Goal: Task Accomplishment & Management: Complete application form

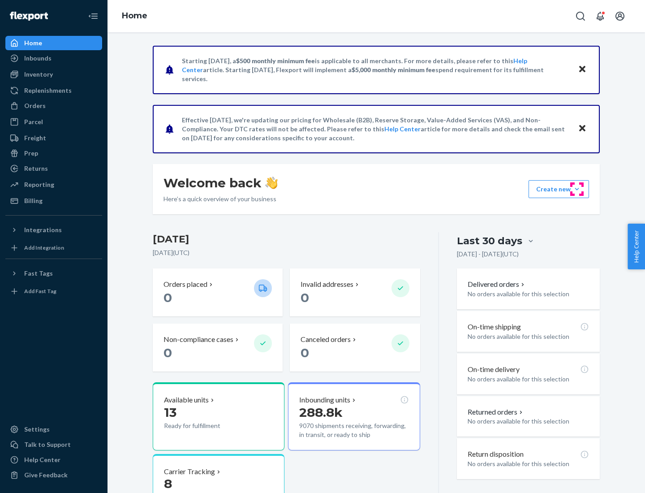
click at [577, 189] on button "Create new Create new inbound Create new order Create new product" at bounding box center [559, 189] width 61 height 18
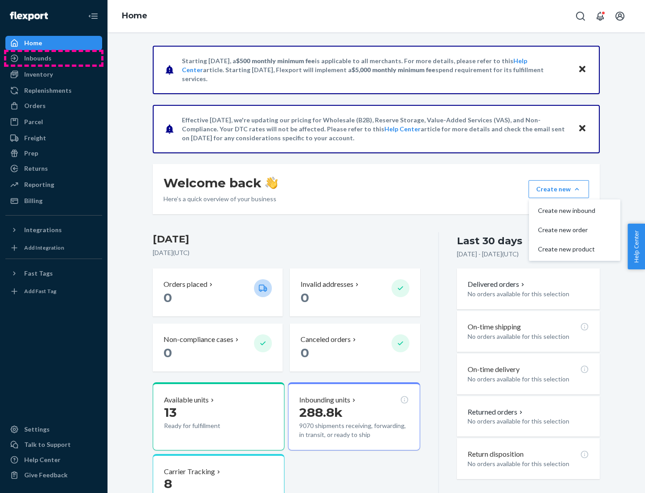
click at [54, 58] on div "Inbounds" at bounding box center [53, 58] width 95 height 13
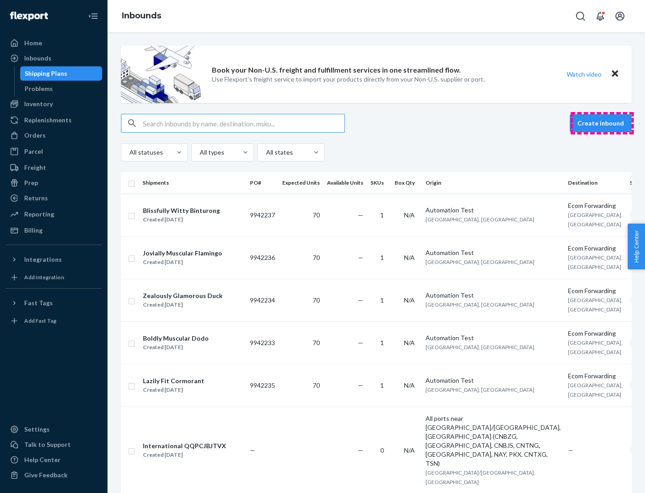
click at [602, 123] on button "Create inbound" at bounding box center [601, 123] width 62 height 18
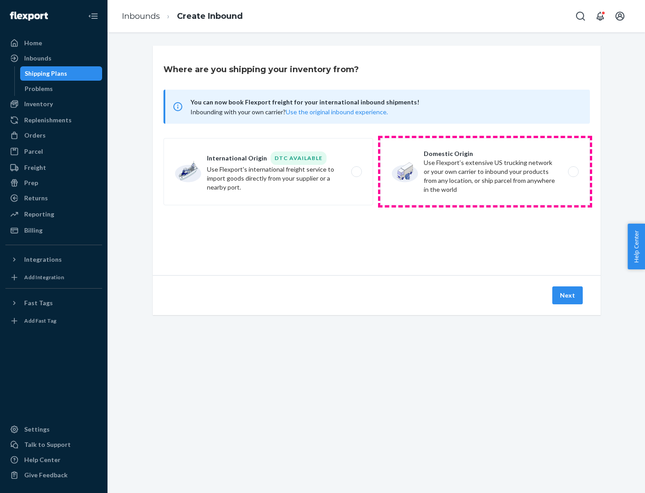
click at [485, 172] on label "Domestic Origin Use Flexport’s extensive US trucking network or your own carrie…" at bounding box center [486, 171] width 210 height 67
click at [573, 172] on input "Domestic Origin Use Flexport’s extensive US trucking network or your own carrie…" at bounding box center [576, 172] width 6 height 6
radio input "true"
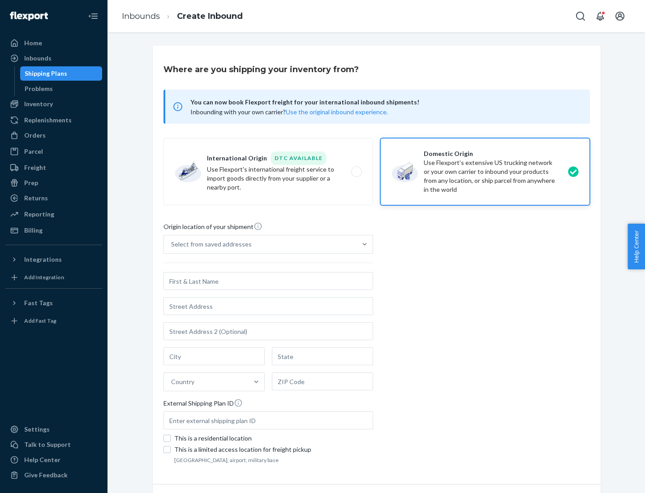
click at [260, 244] on div "Select from saved addresses" at bounding box center [260, 244] width 193 height 18
click at [172, 244] on input "Select from saved addresses" at bounding box center [171, 244] width 1 height 9
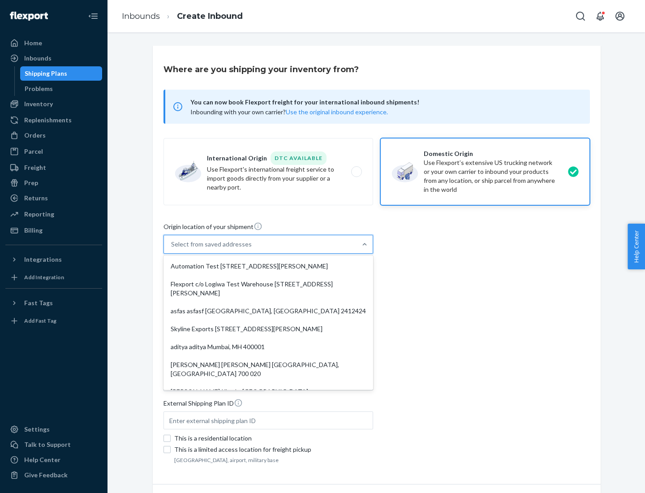
scroll to position [4, 0]
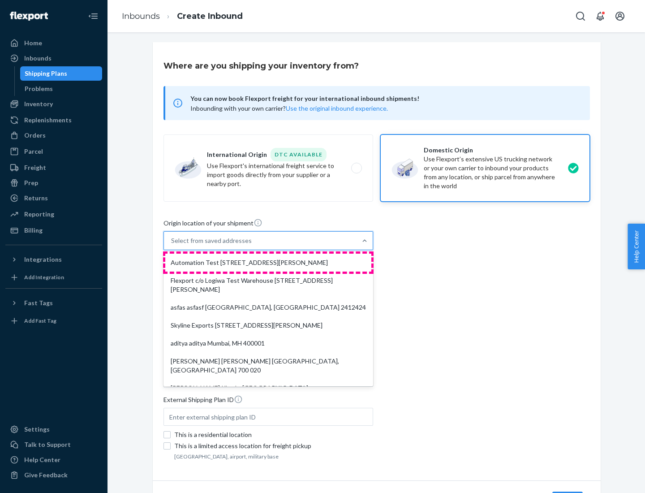
click at [268, 263] on div "Automation Test [STREET_ADDRESS][PERSON_NAME]" at bounding box center [268, 263] width 206 height 18
click at [172, 245] on input "option Automation Test [STREET_ADDRESS][PERSON_NAME]. 9 results available. Use …" at bounding box center [171, 240] width 1 height 9
type input "Automation Test"
type input "9th Floor"
type input "[GEOGRAPHIC_DATA]"
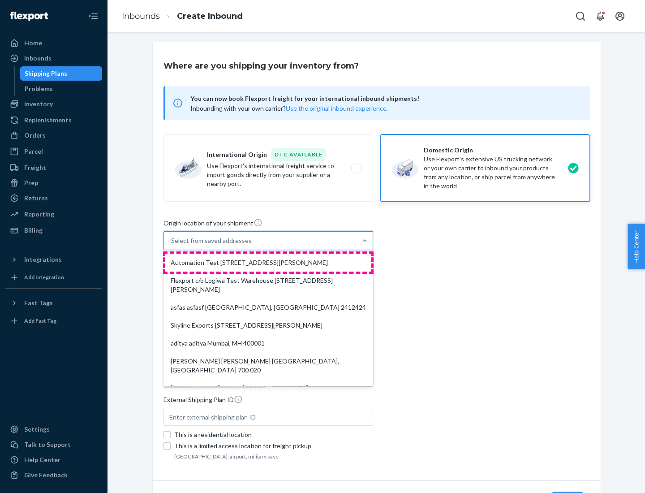
type input "CA"
type input "94104"
type input "[STREET_ADDRESS][PERSON_NAME]"
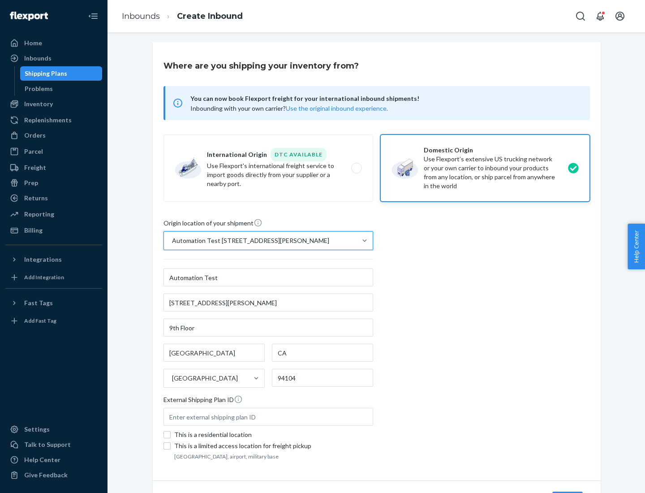
scroll to position [52, 0]
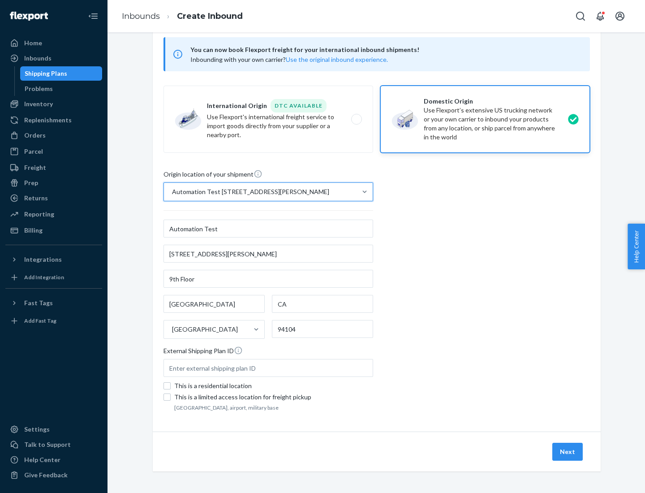
click at [568, 452] on button "Next" at bounding box center [568, 452] width 30 height 18
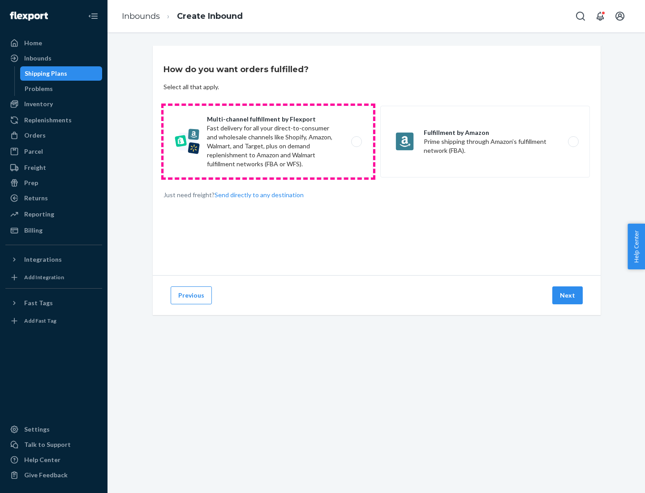
click at [268, 142] on label "Multi-channel fulfillment by Flexport Fast delivery for all your direct-to-cons…" at bounding box center [269, 142] width 210 height 72
click at [356, 142] on input "Multi-channel fulfillment by Flexport Fast delivery for all your direct-to-cons…" at bounding box center [359, 142] width 6 height 6
radio input "true"
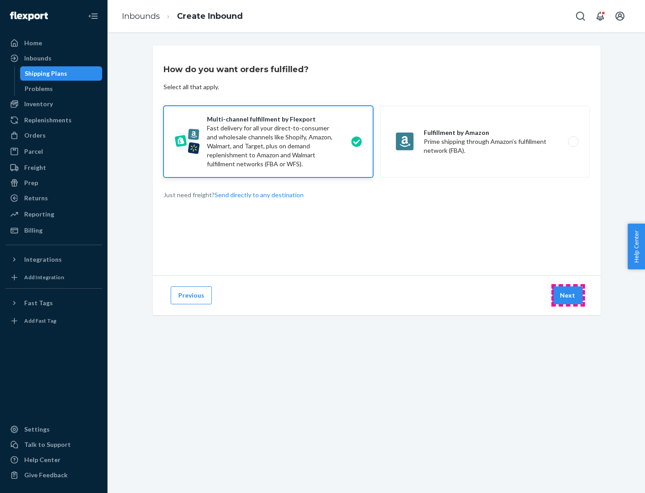
click at [568, 295] on button "Next" at bounding box center [568, 295] width 30 height 18
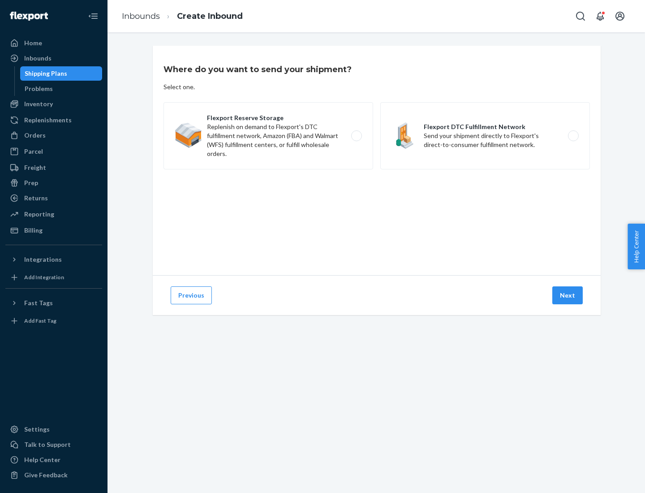
click at [485, 136] on label "Flexport DTC Fulfillment Network Send your shipment directly to Flexport's dire…" at bounding box center [486, 135] width 210 height 67
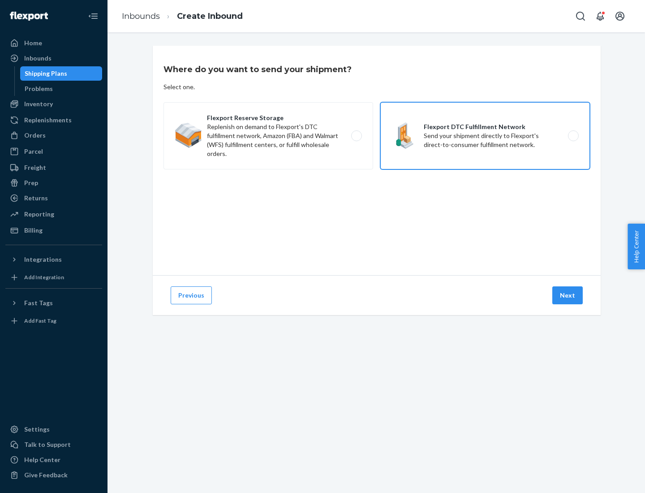
click at [573, 136] on input "Flexport DTC Fulfillment Network Send your shipment directly to Flexport's dire…" at bounding box center [576, 136] width 6 height 6
radio input "true"
click at [568, 295] on button "Next" at bounding box center [568, 295] width 30 height 18
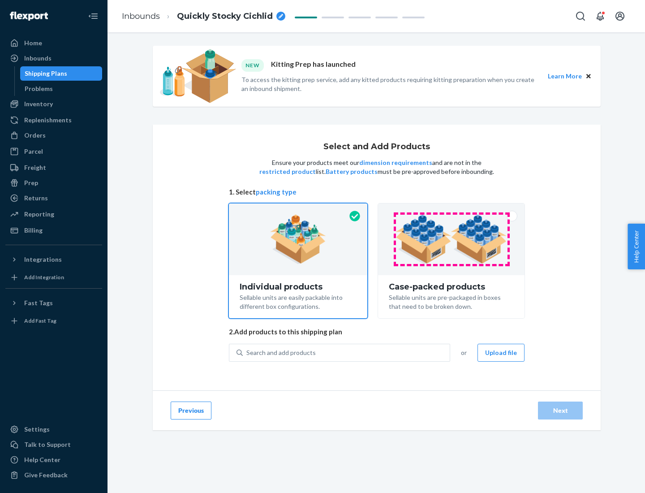
click at [452, 239] on img at bounding box center [452, 239] width 112 height 49
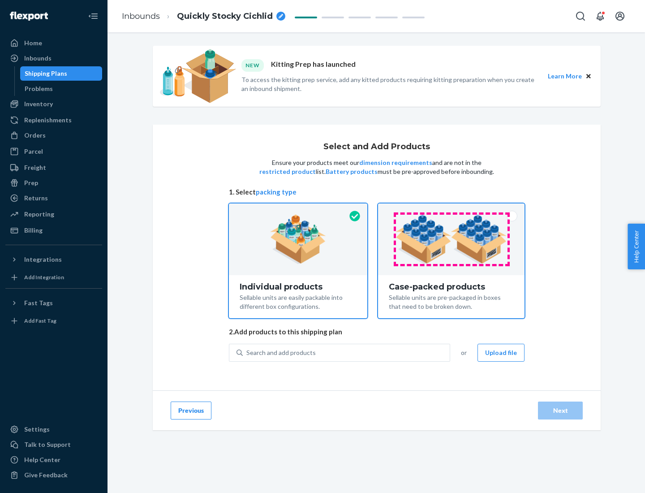
click at [452, 209] on input "Case-packed products Sellable units are pre-packaged in boxes that need to be b…" at bounding box center [452, 206] width 6 height 6
radio input "true"
radio input "false"
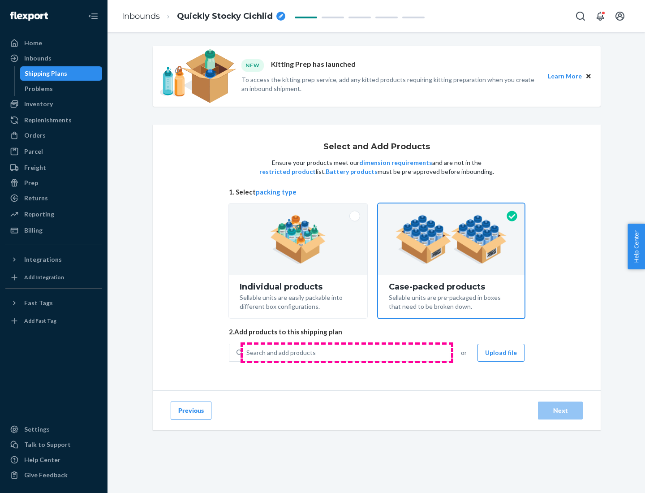
click at [347, 352] on div "Search and add products" at bounding box center [346, 353] width 207 height 16
click at [247, 352] on input "Search and add products" at bounding box center [247, 352] width 1 height 9
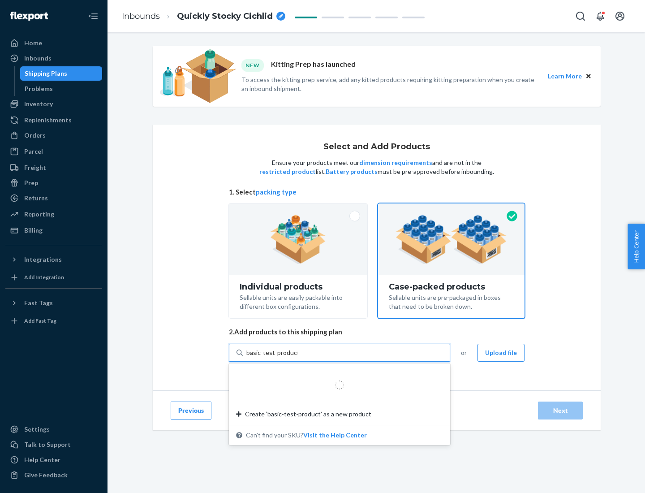
type input "basic-test-product-1"
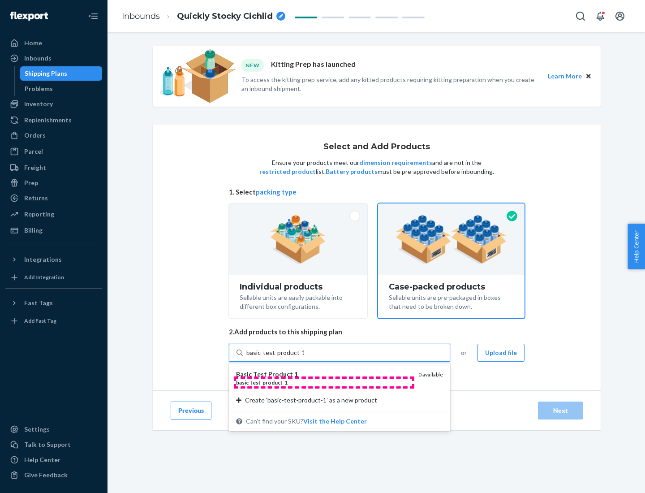
click at [324, 382] on div "basic - test - product - 1" at bounding box center [323, 383] width 175 height 8
click at [304, 357] on input "basic-test-product-1" at bounding box center [275, 352] width 57 height 9
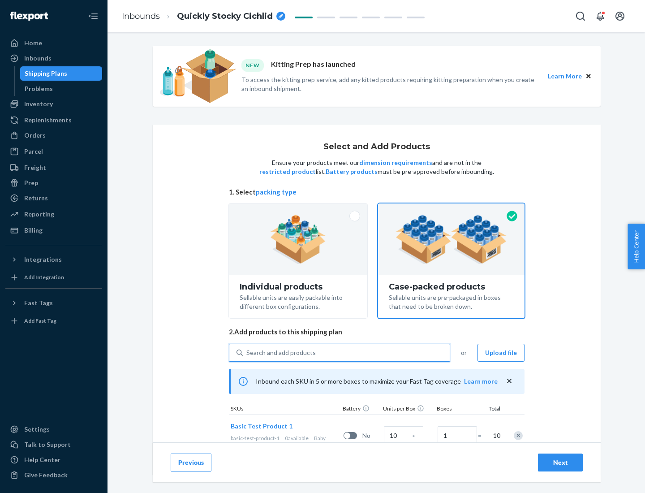
scroll to position [32, 0]
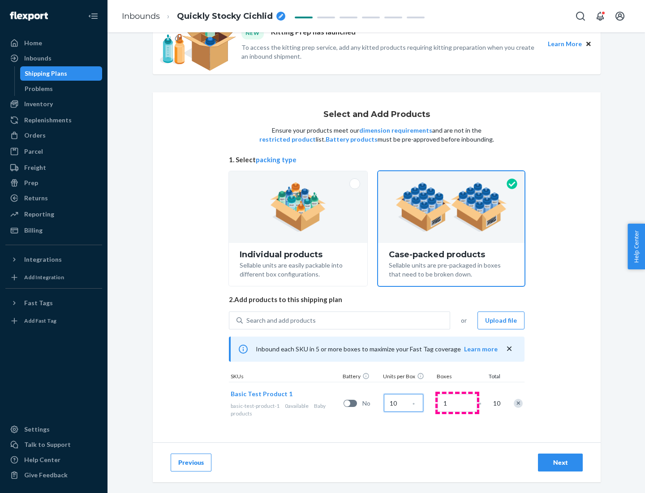
type input "10"
type input "7"
click at [561, 463] on div "Next" at bounding box center [561, 462] width 30 height 9
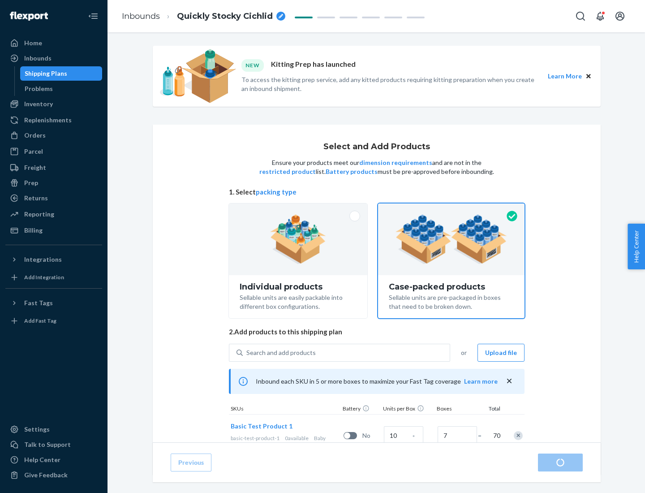
radio input "true"
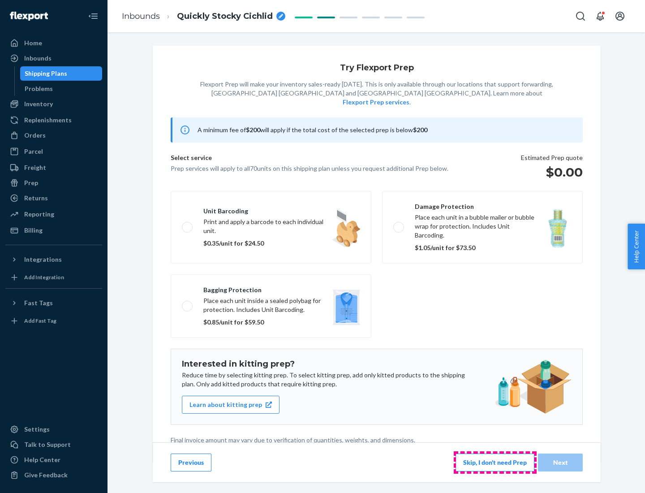
scroll to position [2, 0]
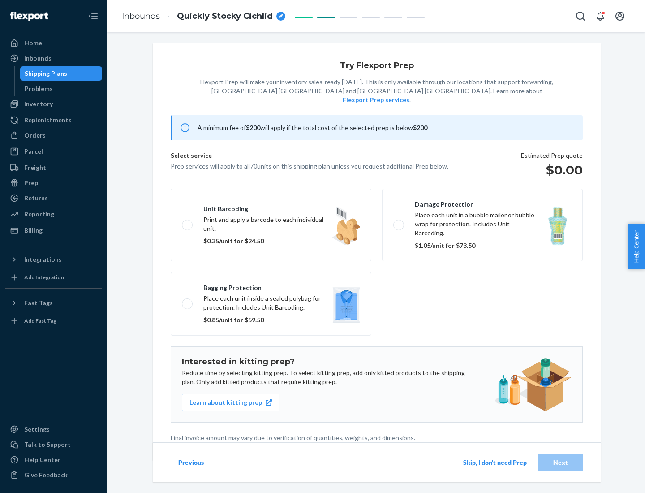
click at [495, 462] on button "Skip, I don't need Prep" at bounding box center [495, 463] width 79 height 18
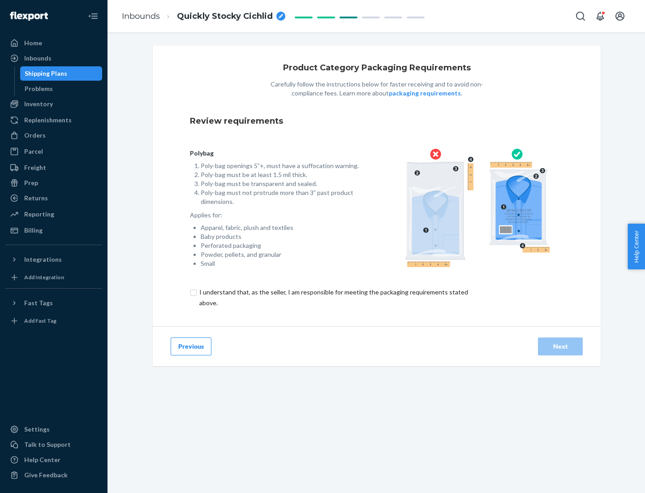
click at [333, 297] on input "checkbox" at bounding box center [339, 298] width 298 height 22
checkbox input "true"
click at [561, 346] on div "Next" at bounding box center [561, 346] width 30 height 9
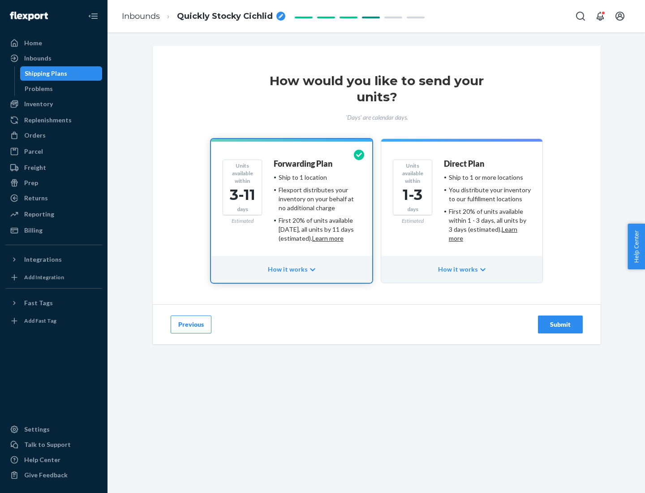
click at [462, 204] on ul "Ship to 1 or more locations You distribute your inventory to our fulfillment lo…" at bounding box center [487, 208] width 87 height 70
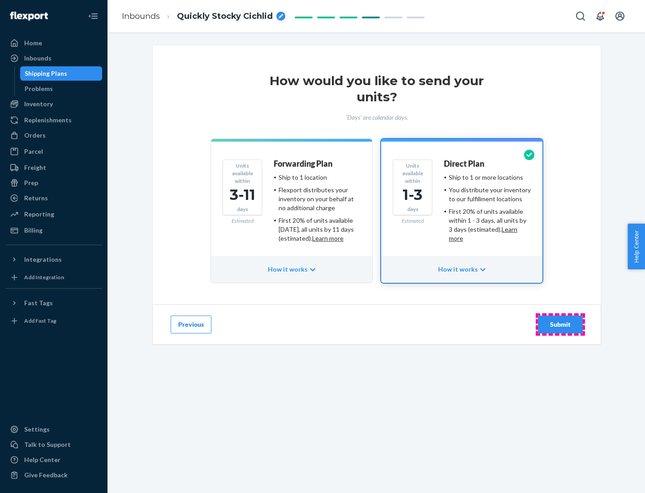
click at [561, 324] on div "Submit" at bounding box center [561, 324] width 30 height 9
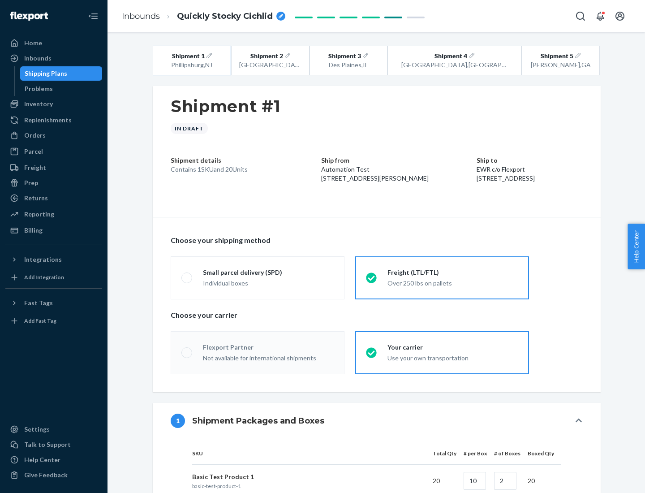
radio input "true"
radio input "false"
radio input "true"
radio input "false"
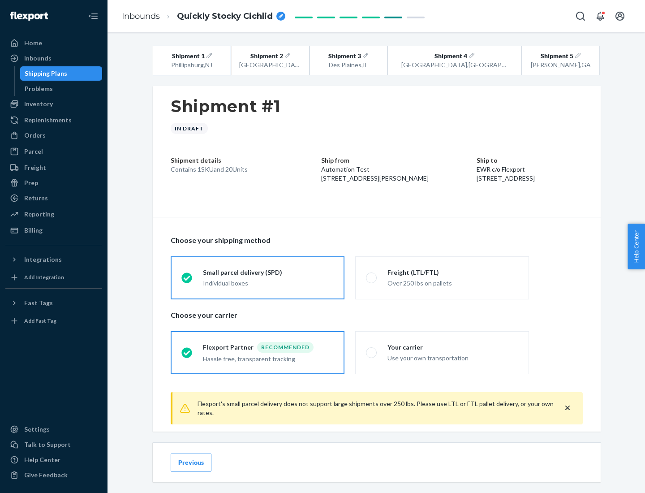
scroll to position [10, 0]
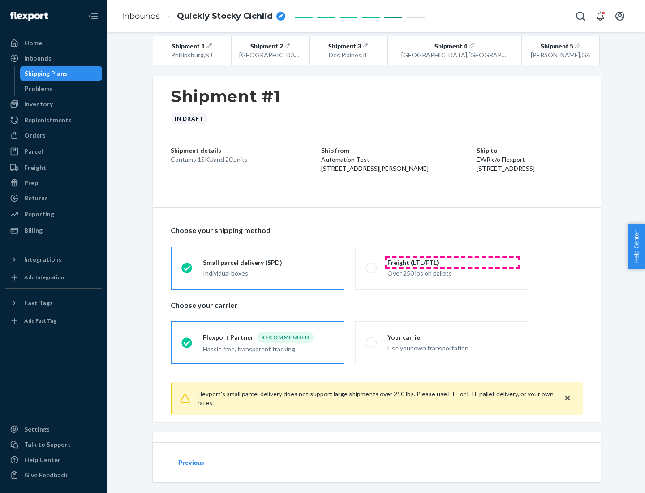
click at [453, 262] on div "Freight (LTL/FTL)" at bounding box center [453, 262] width 131 height 9
click at [372, 265] on input "Freight (LTL/FTL) Over 250 lbs on pallets" at bounding box center [369, 268] width 6 height 6
radio input "true"
radio input "false"
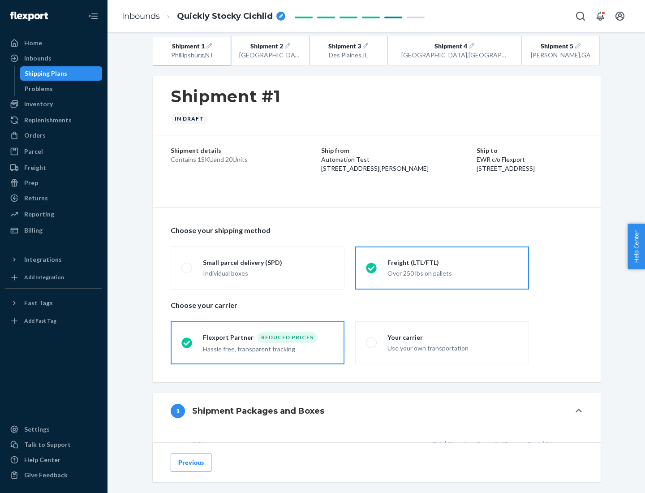
scroll to position [85, 0]
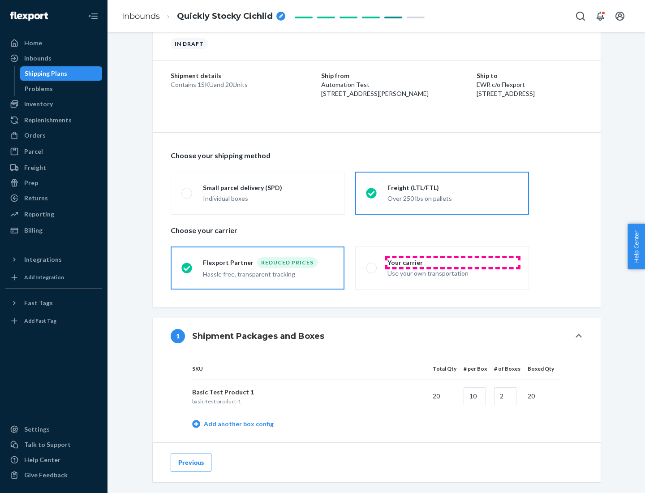
click at [453, 262] on div "Your carrier" at bounding box center [453, 262] width 131 height 9
click at [372, 265] on input "Your carrier Use your own transportation" at bounding box center [369, 268] width 6 height 6
radio input "true"
radio input "false"
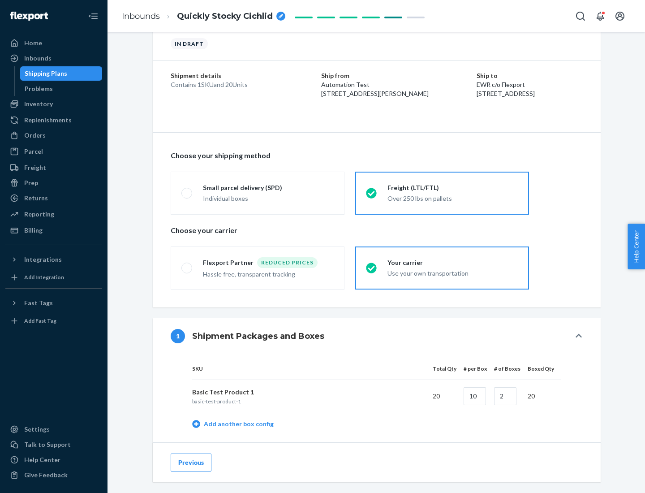
scroll to position [283, 0]
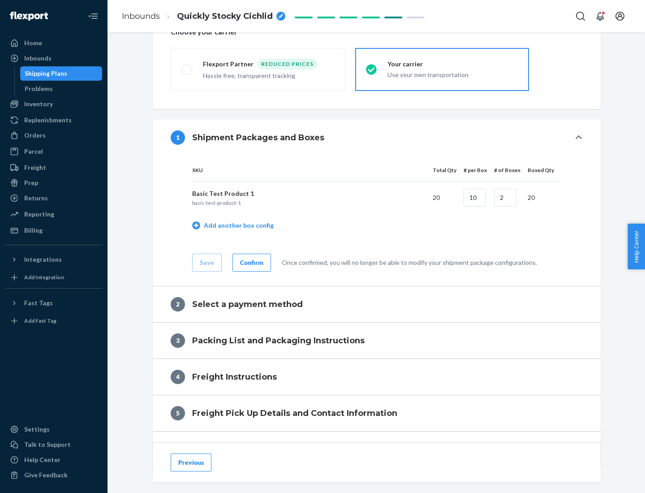
click at [251, 262] on div "Confirm" at bounding box center [251, 262] width 23 height 9
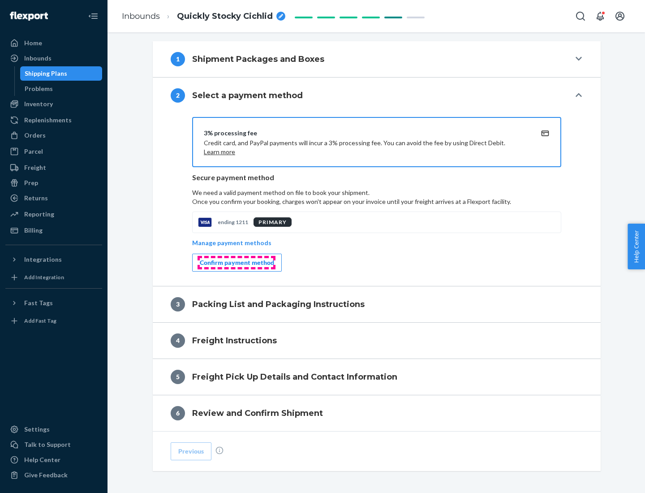
click at [236, 263] on div "Confirm payment method" at bounding box center [237, 262] width 74 height 9
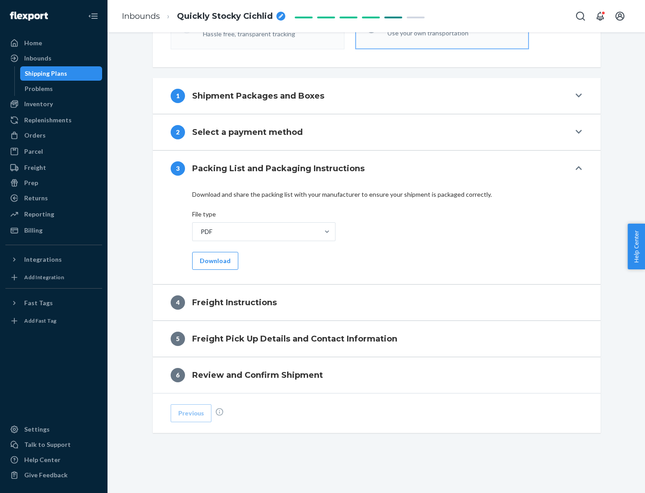
scroll to position [323, 0]
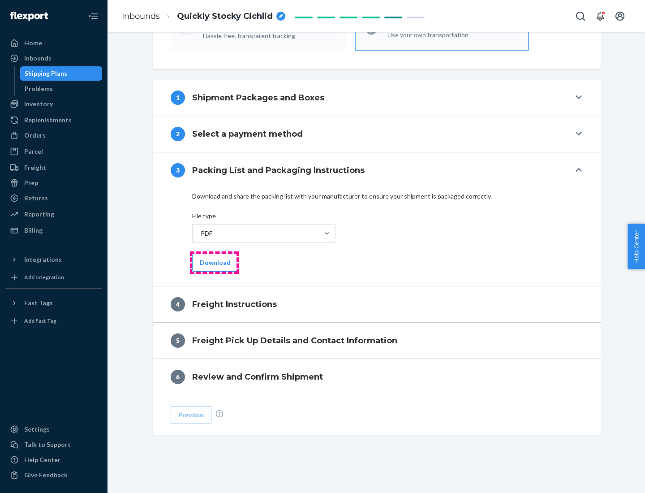
click at [214, 262] on button "Download" at bounding box center [215, 263] width 46 height 18
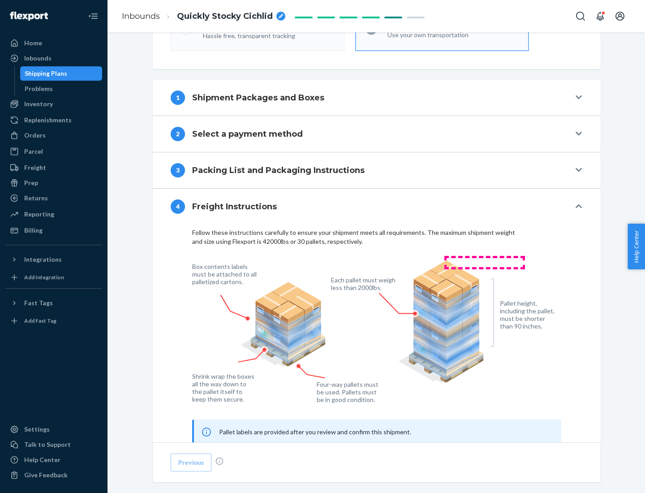
scroll to position [542, 0]
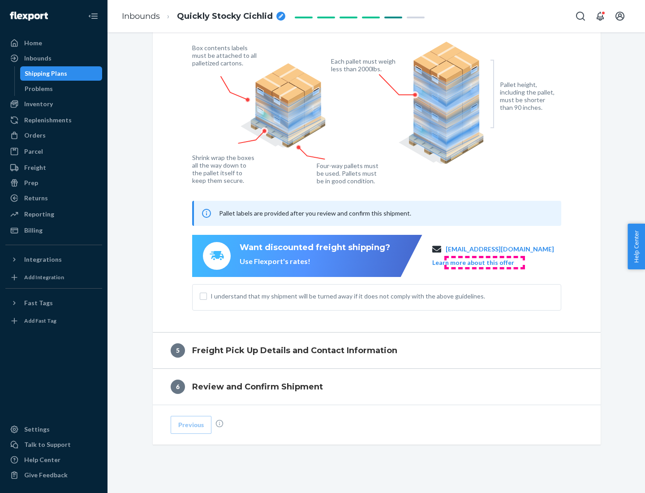
click at [485, 262] on button "Learn more about this offer" at bounding box center [474, 262] width 82 height 9
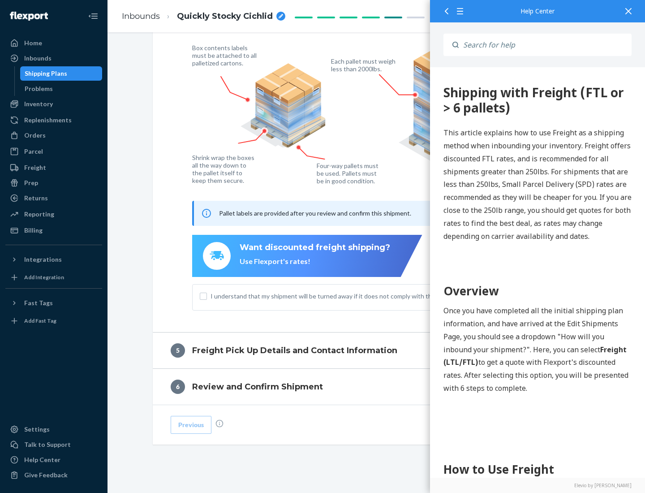
scroll to position [0, 0]
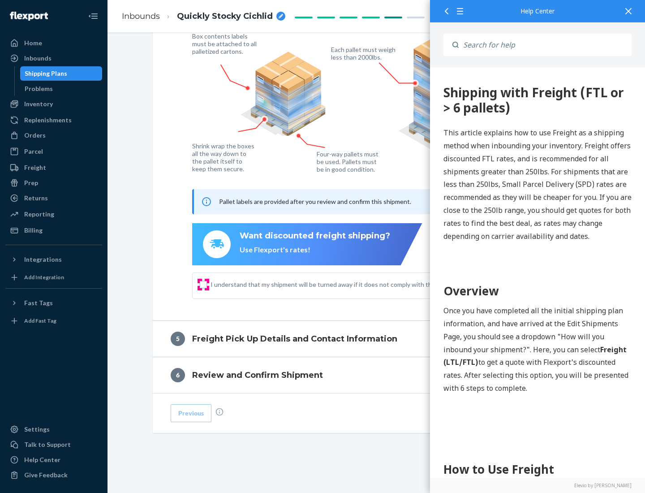
click at [203, 284] on input "I understand that my shipment will be turned away if it does not comply with th…" at bounding box center [203, 284] width 7 height 7
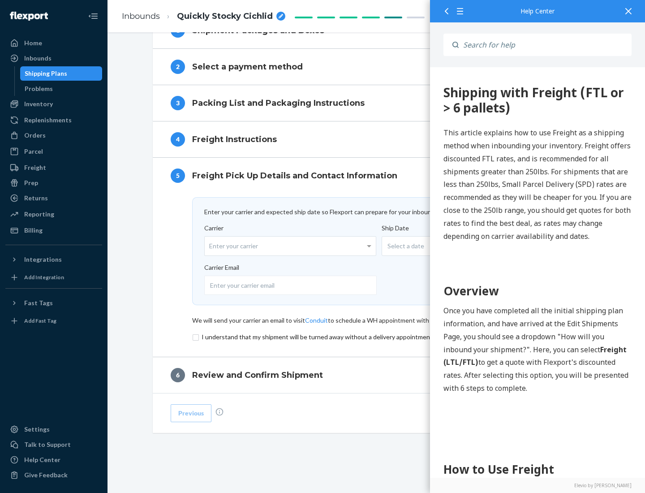
click at [377, 337] on input "checkbox" at bounding box center [376, 337] width 369 height 11
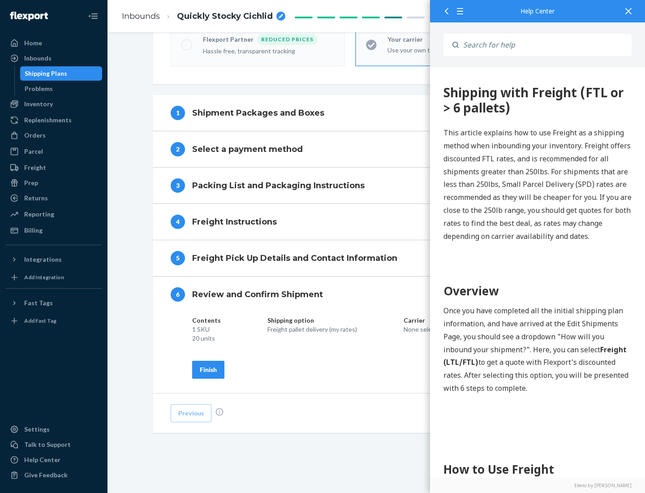
scroll to position [308, 0]
click at [208, 369] on div "Finish" at bounding box center [208, 369] width 17 height 9
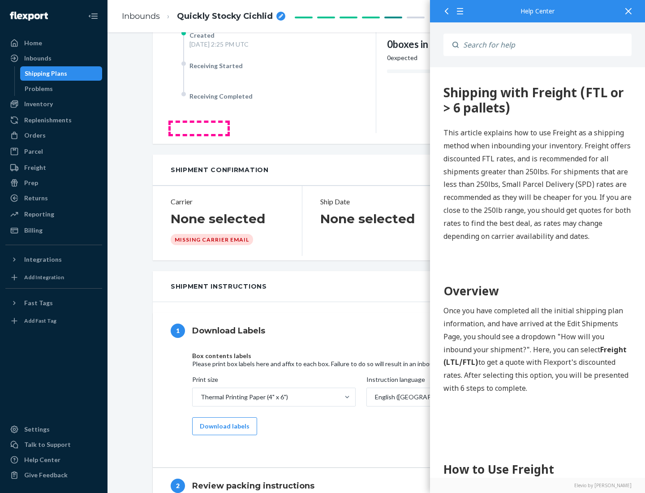
scroll to position [0, 0]
